Goal: Transaction & Acquisition: Obtain resource

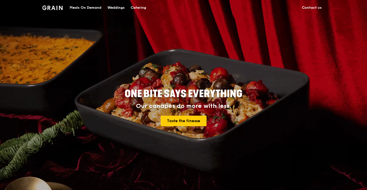
click at [81, 8] on div "Meals On Demand" at bounding box center [86, 7] width 32 height 15
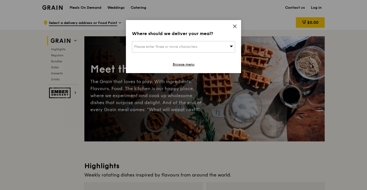
click at [140, 48] on span "Please enter three or more characters" at bounding box center [165, 47] width 63 height 4
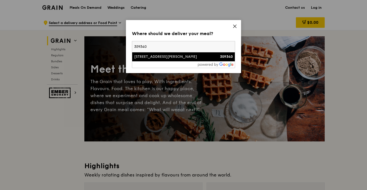
type input "359340"
click at [142, 57] on div "[STREET_ADDRESS][PERSON_NAME]" at bounding box center [171, 56] width 74 height 5
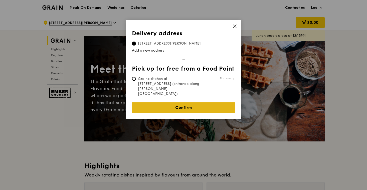
click at [176, 102] on link "Confirm" at bounding box center [183, 107] width 103 height 11
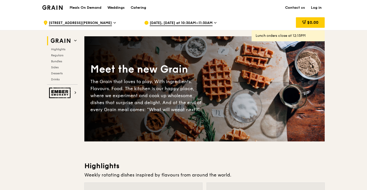
click at [191, 24] on span "[DATE], [DATE] at 10:30AM–11:30AM" at bounding box center [181, 24] width 63 height 6
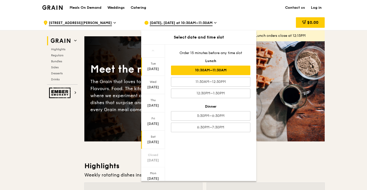
click at [155, 142] on div "[DATE]" at bounding box center [153, 142] width 22 height 5
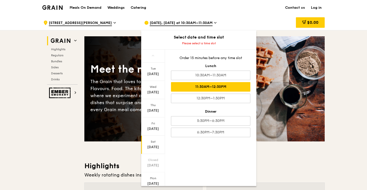
click at [191, 87] on div "11:30AM–12:30PM" at bounding box center [210, 87] width 79 height 10
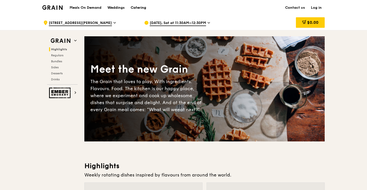
click at [134, 6] on div "Catering" at bounding box center [139, 7] width 16 height 15
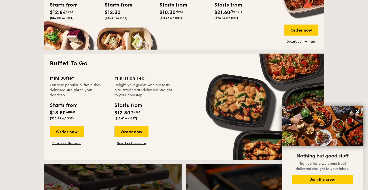
scroll to position [393, 0]
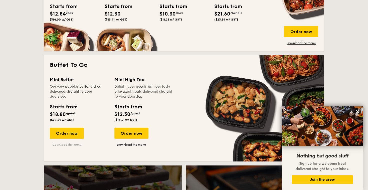
click at [75, 145] on link "Download the menu" at bounding box center [67, 145] width 34 height 4
